Goal: Transaction & Acquisition: Purchase product/service

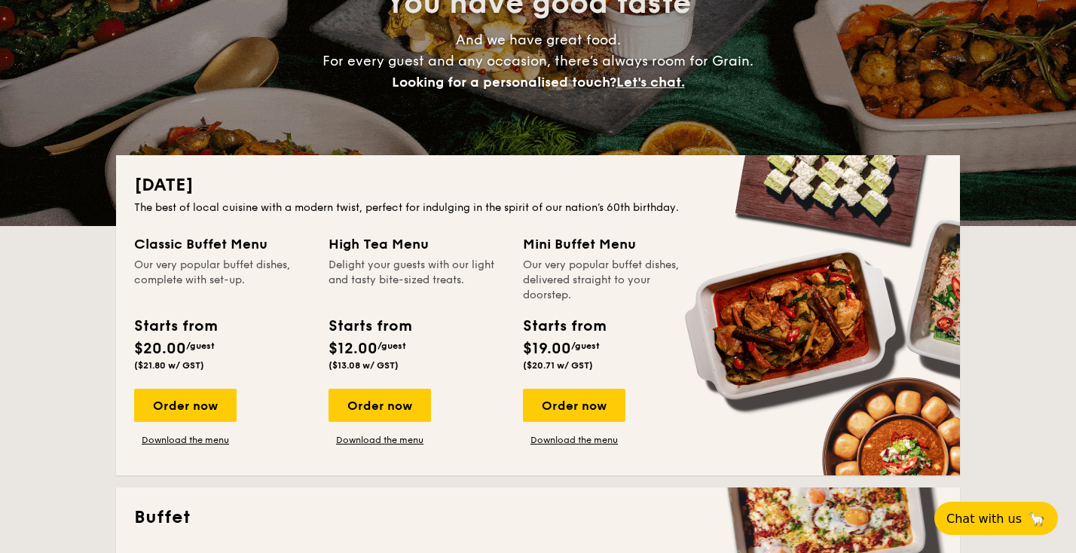
scroll to position [195, 0]
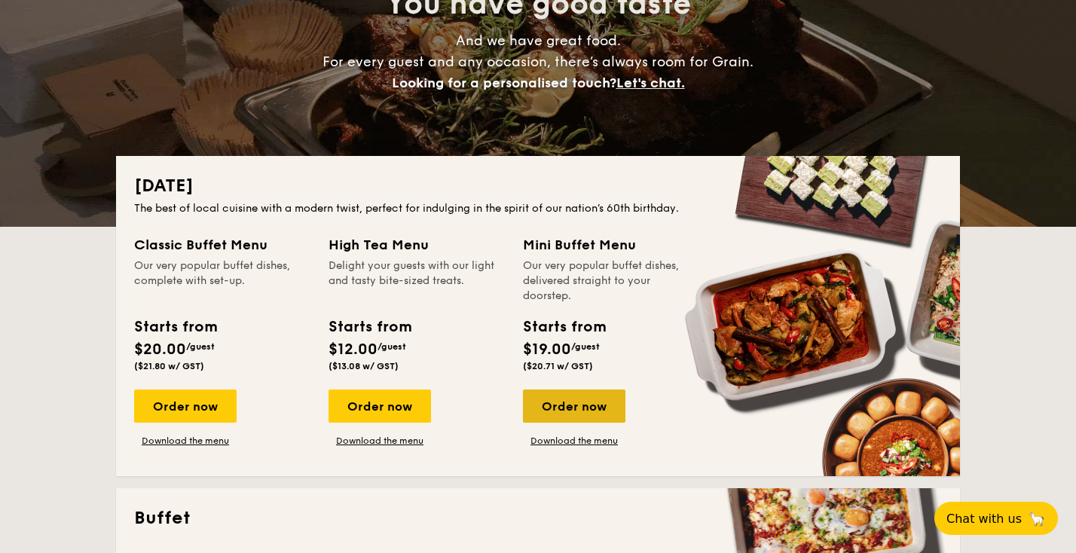
click at [589, 409] on div "Order now" at bounding box center [574, 406] width 103 height 33
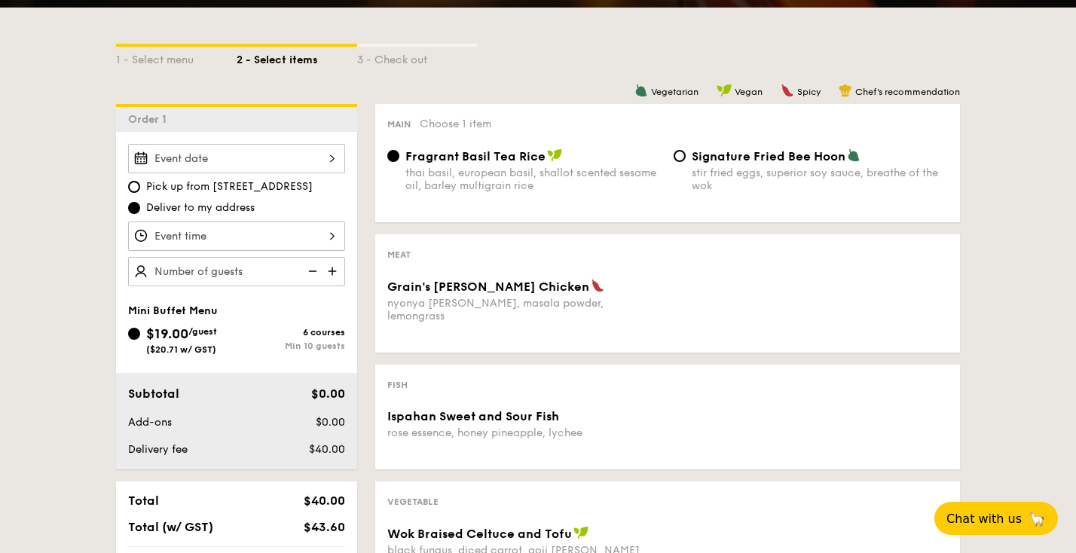
scroll to position [325, 0]
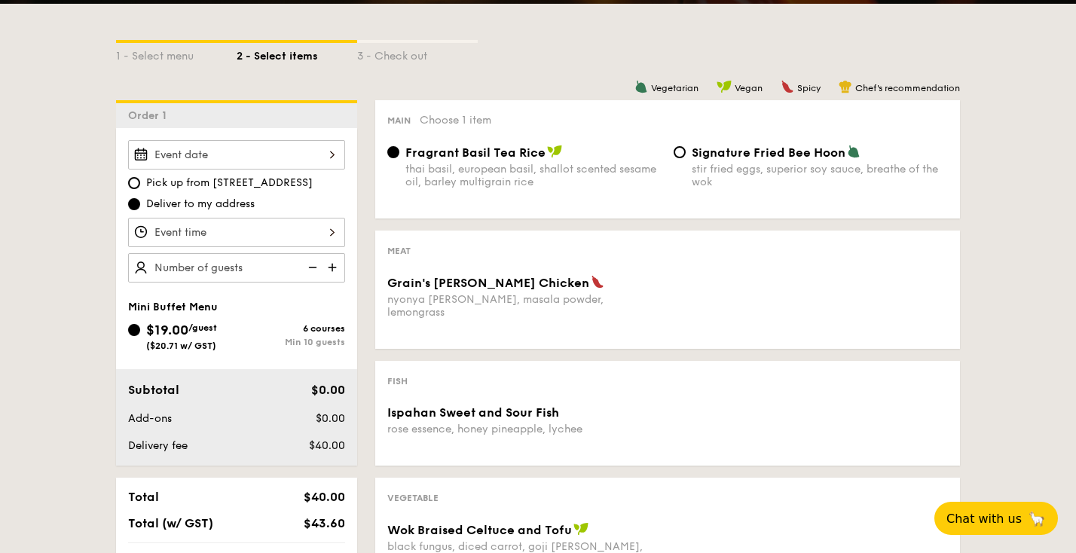
click at [439, 265] on div "Meat Grain's [PERSON_NAME] Chicken nyonya [PERSON_NAME], masala powder, lemongr…" at bounding box center [667, 290] width 585 height 118
drag, startPoint x: 213, startPoint y: 182, endPoint x: 320, endPoint y: 185, distance: 106.3
click at [320, 185] on label "Pick up from [STREET_ADDRESS]" at bounding box center [236, 183] width 217 height 15
click at [140, 185] on input "Pick up from [STREET_ADDRESS]" at bounding box center [134, 183] width 12 height 12
radio input "true"
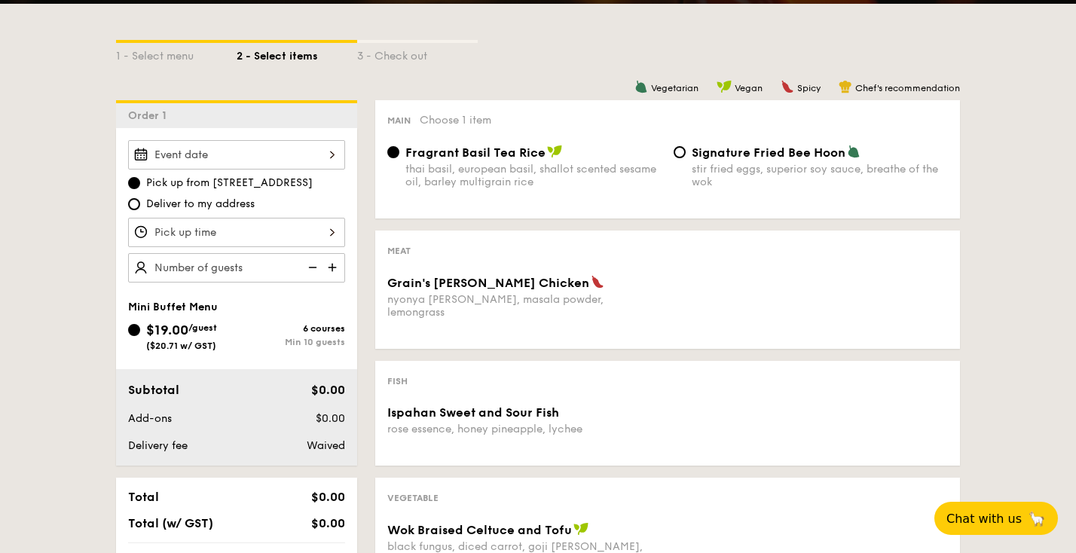
copy span "[STREET_ADDRESS]"
click at [237, 204] on span "Deliver to my address" at bounding box center [200, 204] width 109 height 15
click at [140, 204] on input "Deliver to my address" at bounding box center [134, 204] width 12 height 12
radio input "true"
click at [256, 233] on div at bounding box center [236, 232] width 217 height 29
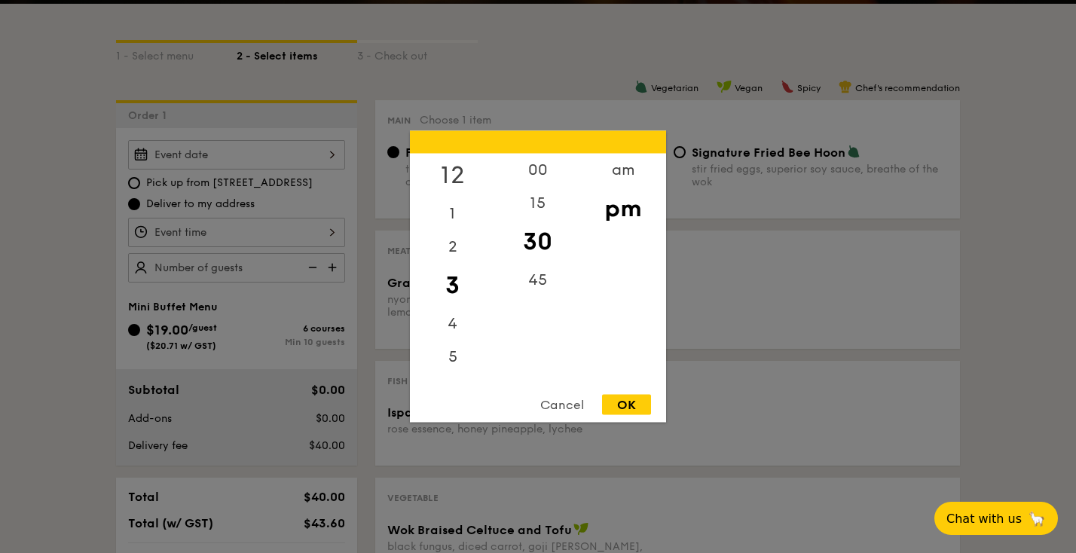
click at [456, 179] on div "12" at bounding box center [452, 176] width 85 height 44
click at [620, 399] on div "OK" at bounding box center [626, 405] width 49 height 20
type input "12:30PM"
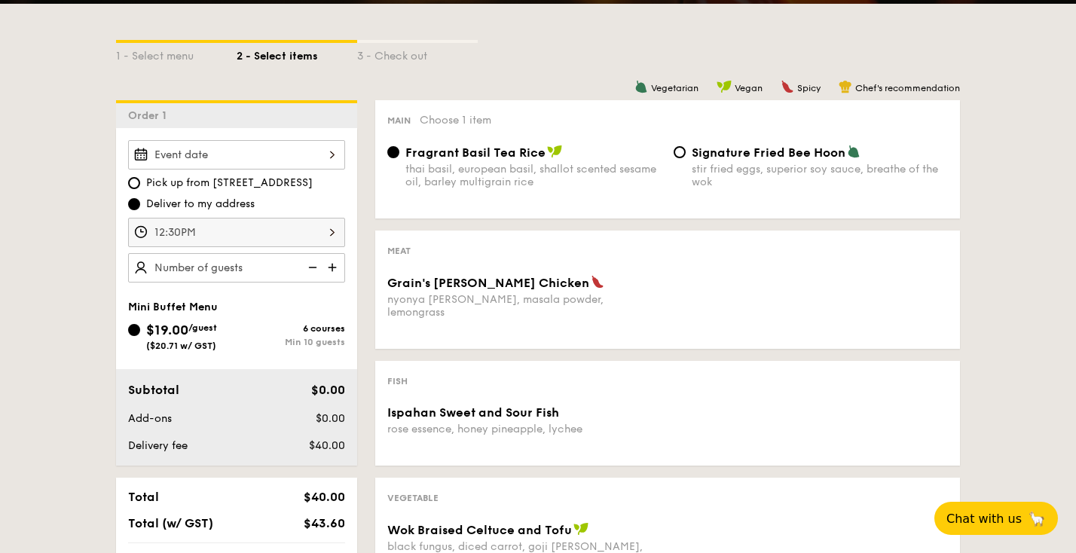
click at [335, 267] on img at bounding box center [334, 267] width 23 height 29
click at [313, 265] on img at bounding box center [311, 267] width 23 height 29
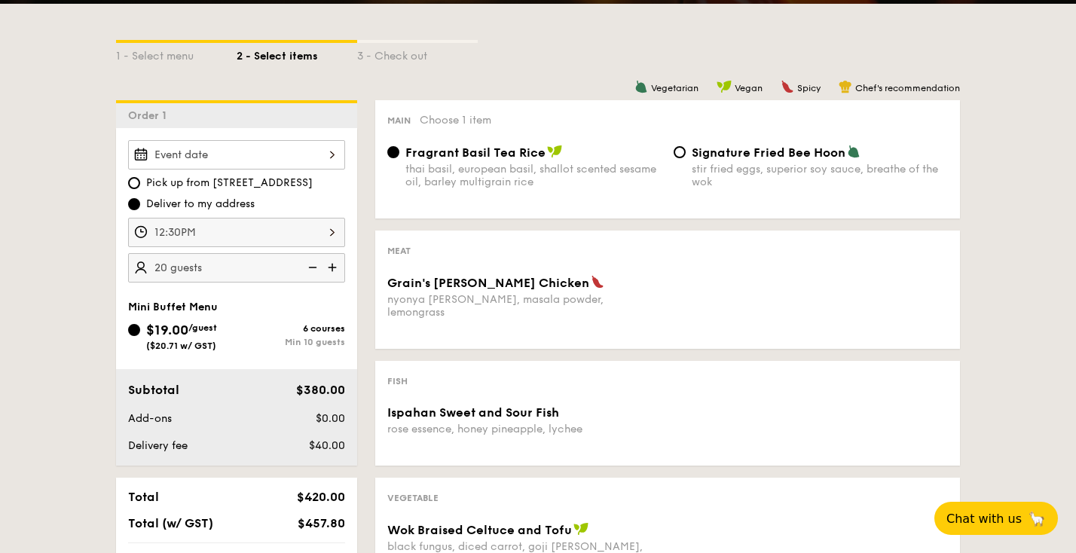
click at [314, 266] on img at bounding box center [311, 267] width 23 height 29
click at [308, 266] on img at bounding box center [311, 267] width 23 height 29
type input "10 guests"
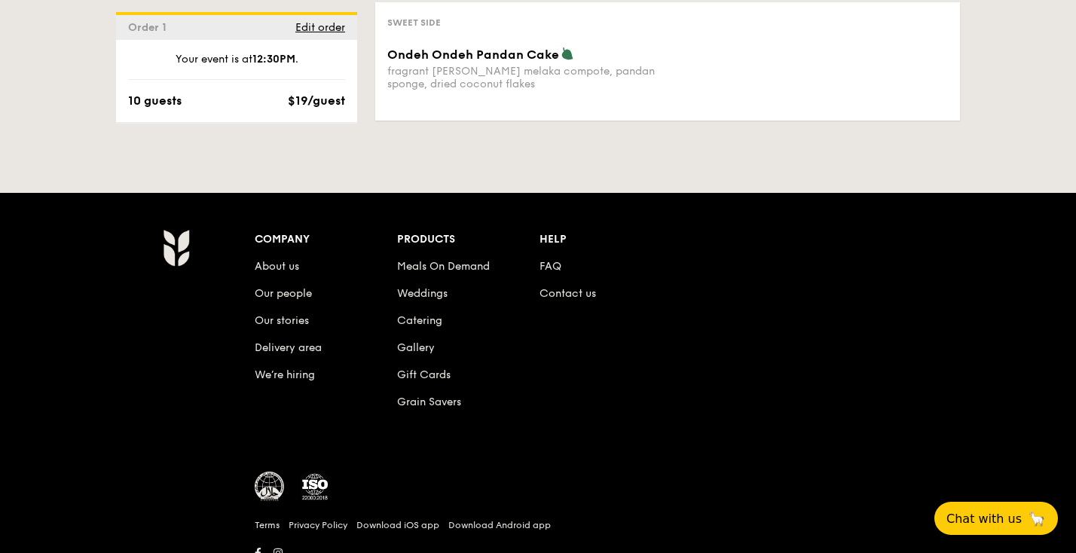
scroll to position [1066, 0]
